Goal: Obtain resource: Obtain resource

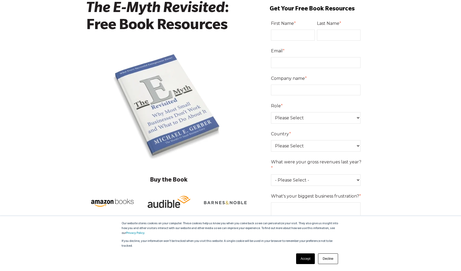
scroll to position [45, 0]
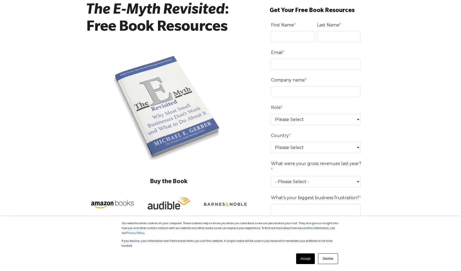
click at [287, 36] on input "First Name *" at bounding box center [293, 36] width 44 height 11
type input "Al"
type input "Me"
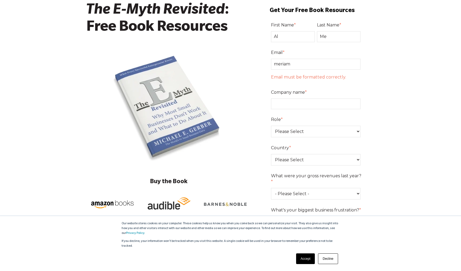
type input "meriammedecoster@gmail.com"
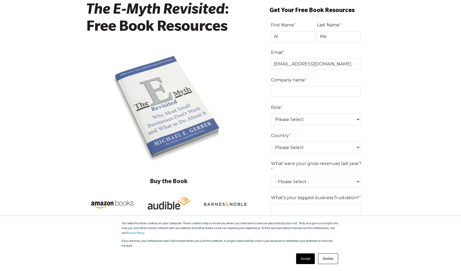
click at [300, 92] on input "Company name *" at bounding box center [316, 91] width 90 height 11
type input "M"
type input "DeMe"
click at [310, 122] on select "Please Select Owner Partner / Co-Owner Executive Employee / Other" at bounding box center [316, 119] width 90 height 11
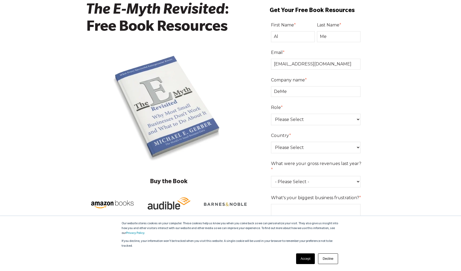
select select "Owner"
click at [271, 114] on select "Please Select Owner Partner / Co-Owner Executive Employee / Other" at bounding box center [316, 119] width 90 height 11
click at [306, 149] on select "Please Select United States Afghanistan Åland Islands Albania Algeria American …" at bounding box center [316, 147] width 90 height 11
select select "Belgium"
click at [271, 142] on select "Please Select United States Afghanistan Åland Islands Albania Algeria American …" at bounding box center [316, 147] width 90 height 11
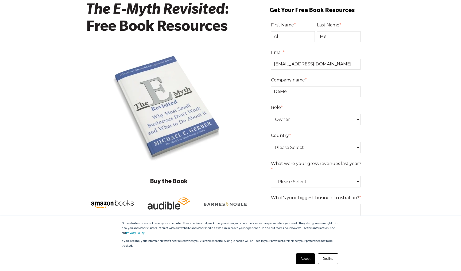
click at [303, 177] on select "- Please Select - 0-75K 76-150K 151-275K 276-500K 501-750K 751-1M 1-2.5M 2.5-5M…" at bounding box center [316, 181] width 90 height 11
select select "76-150K"
click at [271, 176] on select "- Please Select - 0-75K 76-150K 151-275K 276-500K 501-750K 751-1M 1-2.5M 2.5-5M…" at bounding box center [316, 181] width 90 height 11
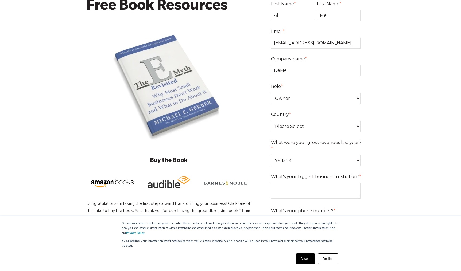
scroll to position [72, 0]
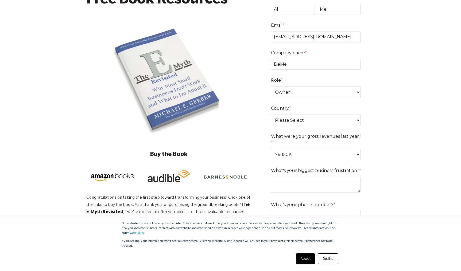
click at [304, 179] on textarea "What's your biggest business frustration? *" at bounding box center [316, 185] width 90 height 16
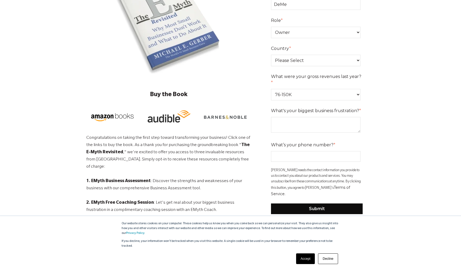
scroll to position [135, 0]
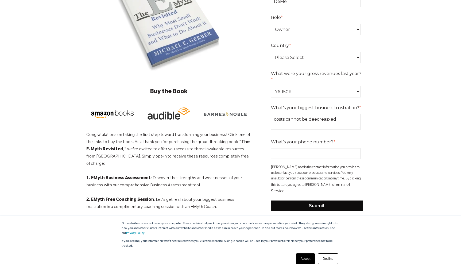
type textarea "costs cannot be deecreasxed"
click at [316, 149] on input "What’s your phone number? *" at bounding box center [316, 153] width 90 height 11
type input "+32468352309"
click at [331, 201] on input "Submit" at bounding box center [317, 206] width 92 height 11
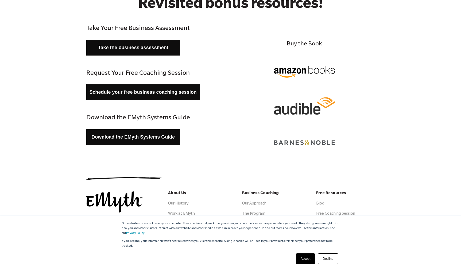
scroll to position [59, 0]
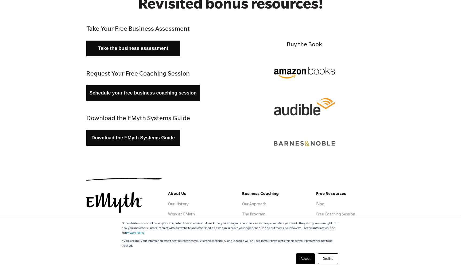
click at [149, 142] on link "Download the EMyth Systems Guide" at bounding box center [133, 138] width 94 height 16
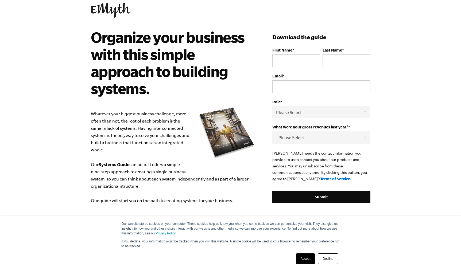
scroll to position [15, 0]
